Goal: Communication & Community: Answer question/provide support

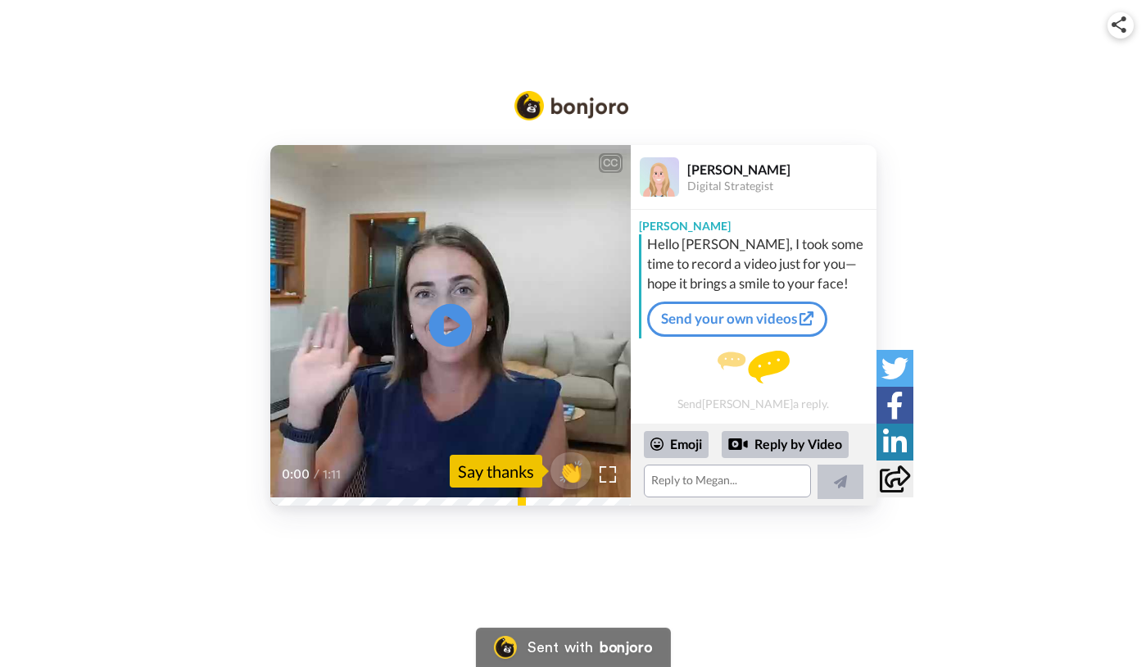
click at [456, 360] on icon "Play/Pause" at bounding box center [449, 326] width 43 height 78
click at [891, 478] on icon at bounding box center [894, 478] width 30 height 27
click at [713, 476] on textarea at bounding box center [727, 480] width 167 height 33
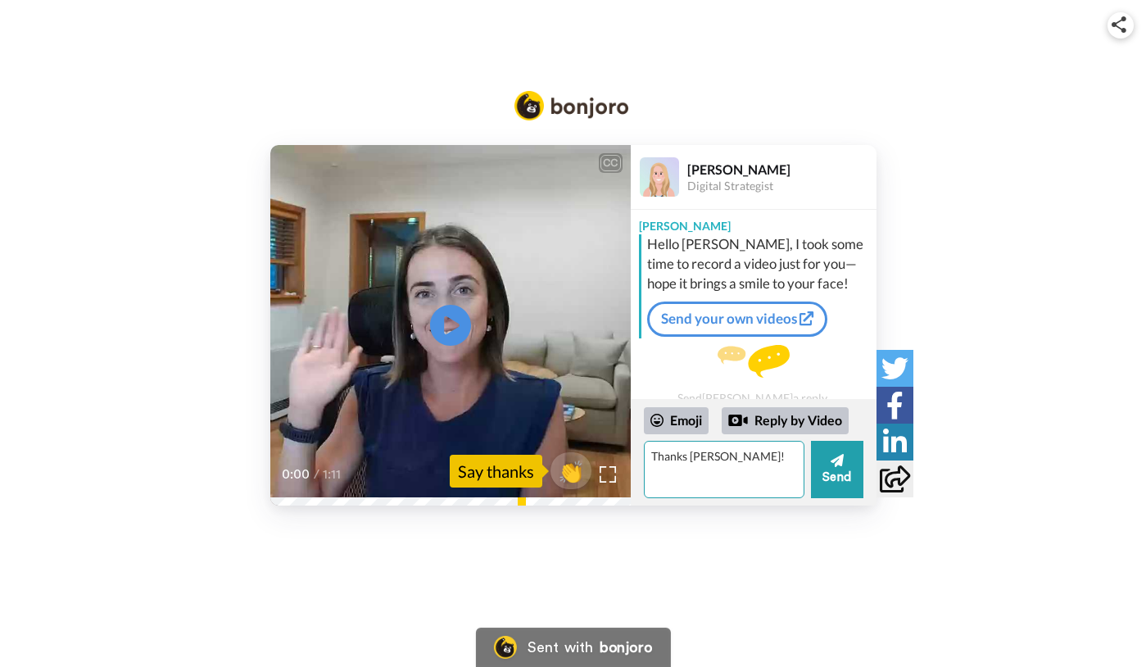
type textarea "Thanks Megan!"
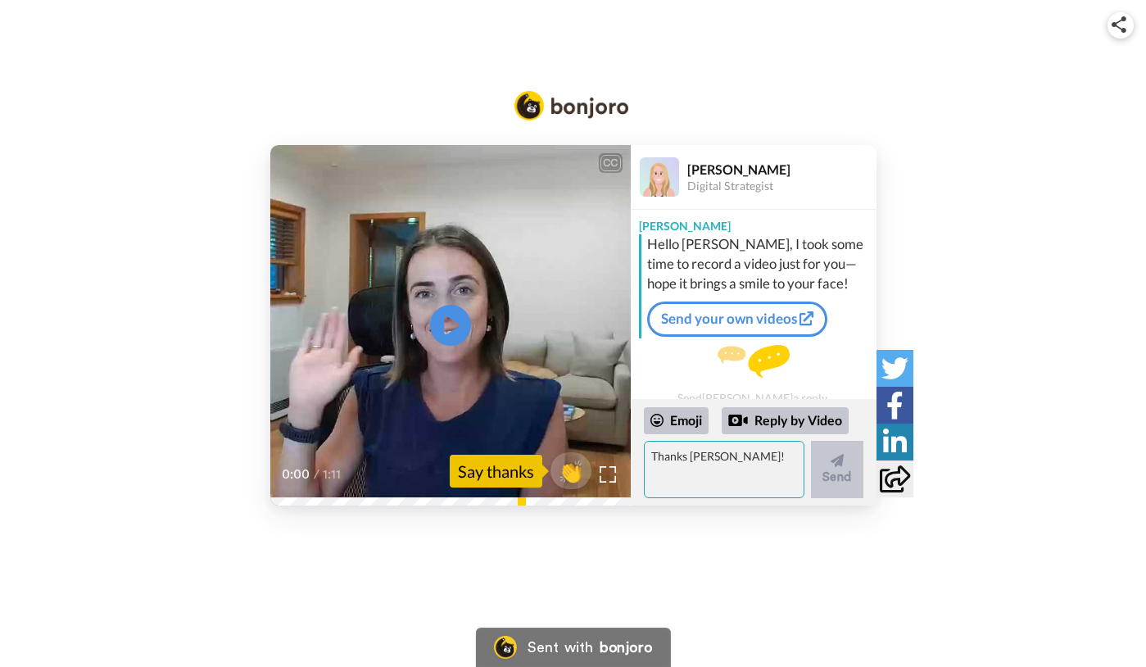
scroll to position [43, 0]
